Goal: Task Accomplishment & Management: Complete application form

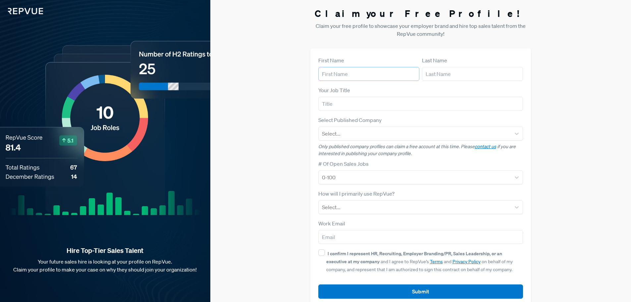
click at [364, 78] on input "text" at bounding box center [368, 74] width 101 height 14
type input "Armelle"
type input "Wijnhoven"
type input "h"
type input "HR/TA M"
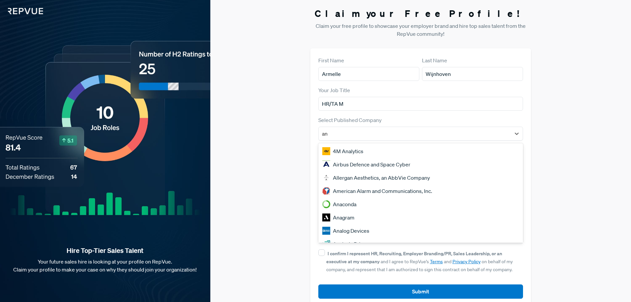
type input "an"
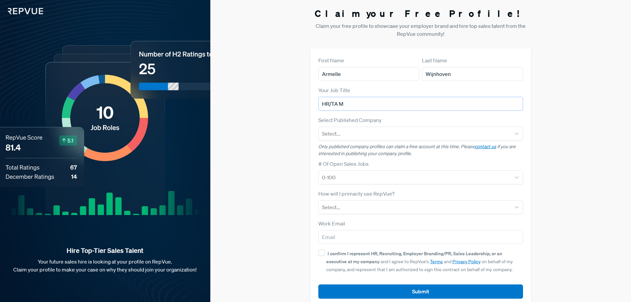
click at [363, 103] on input "HR/TA M" at bounding box center [420, 104] width 205 height 14
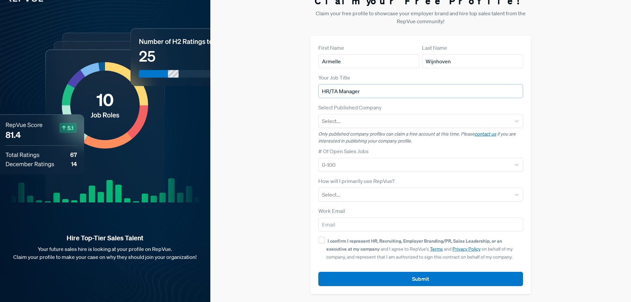
type input "HR/TA Manager"
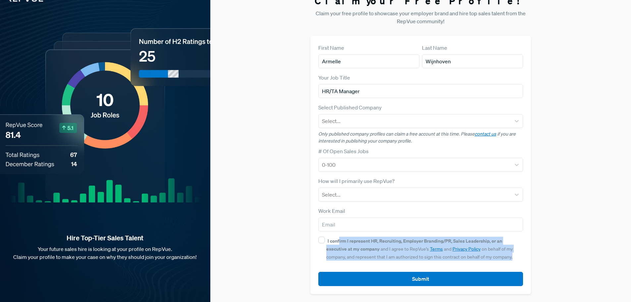
drag, startPoint x: 495, startPoint y: 257, endPoint x: 338, endPoint y: 241, distance: 157.5
click at [338, 241] on div "I confirm I represent HR, Recruiting, Employer Branding/PR, Sales Leadership, o…" at bounding box center [424, 249] width 197 height 24
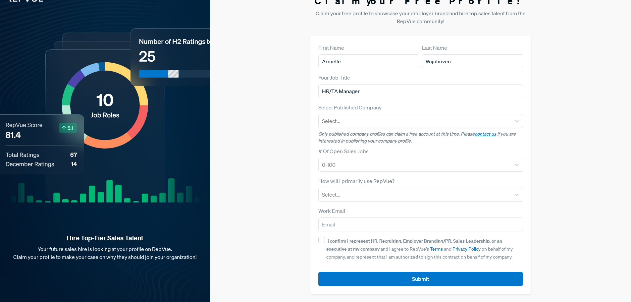
click at [265, 152] on div "Claim your Free Profile! Claim your free profile to showcase your employer bran…" at bounding box center [420, 144] width 421 height 314
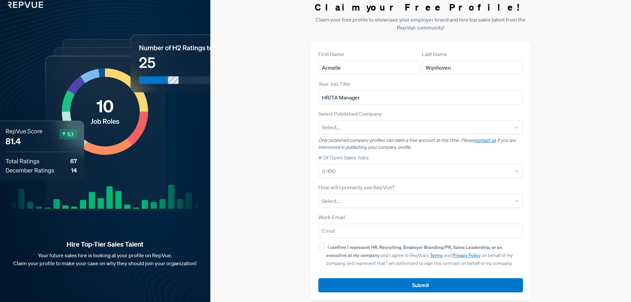
scroll to position [0, 0]
